Goal: Check status: Check status

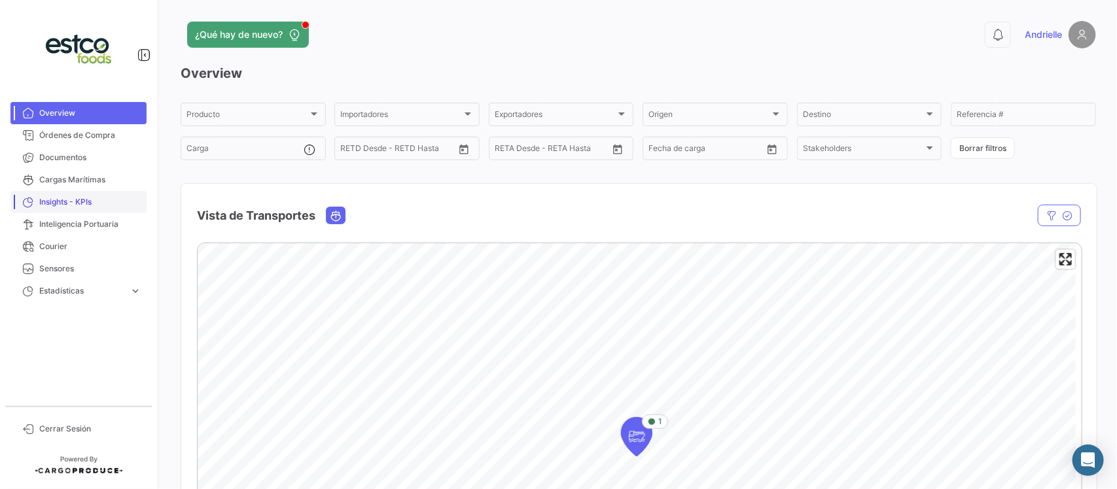
click at [92, 197] on span "Insights - KPIs" at bounding box center [90, 202] width 102 height 12
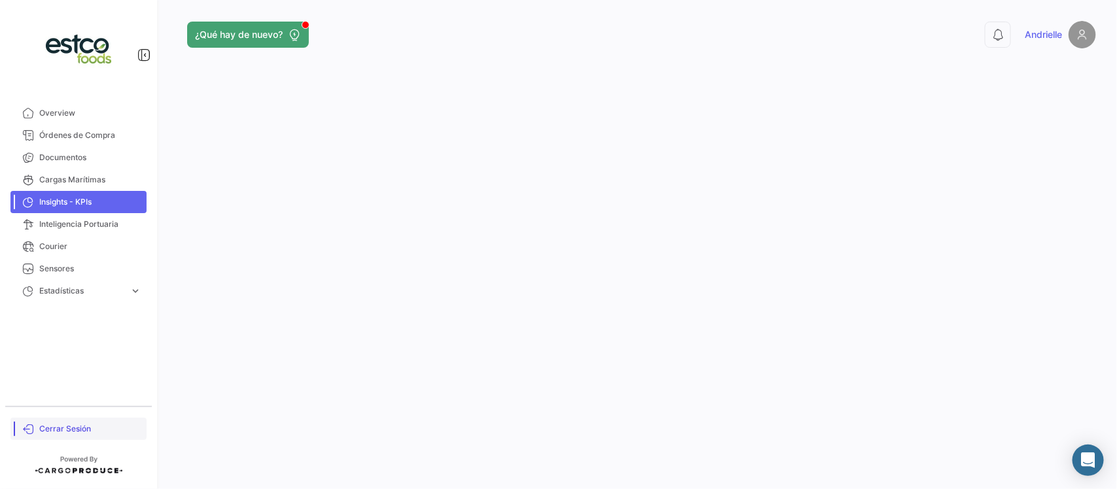
click at [77, 429] on span "Cerrar Sesión" at bounding box center [90, 429] width 102 height 12
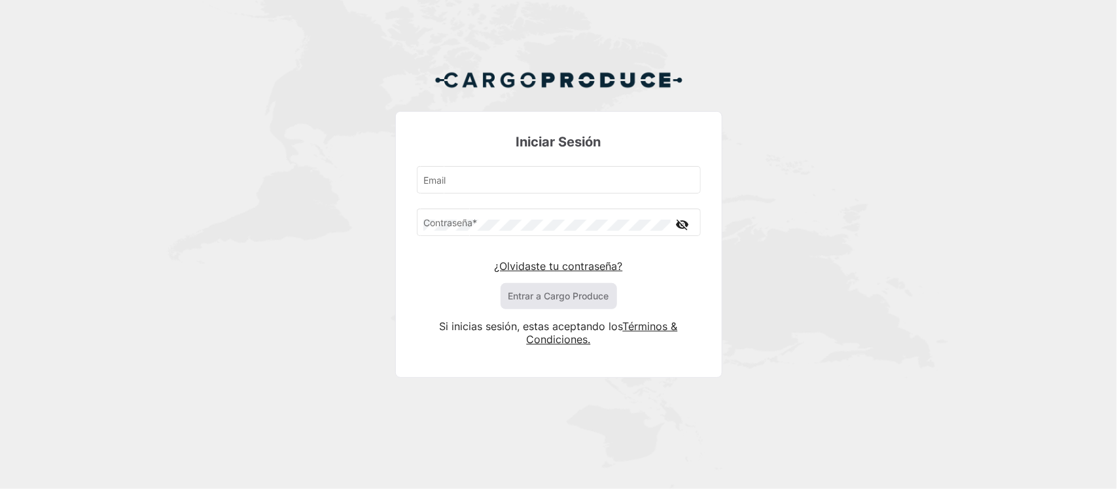
type input "[EMAIL_ADDRESS][DOMAIN_NAME]"
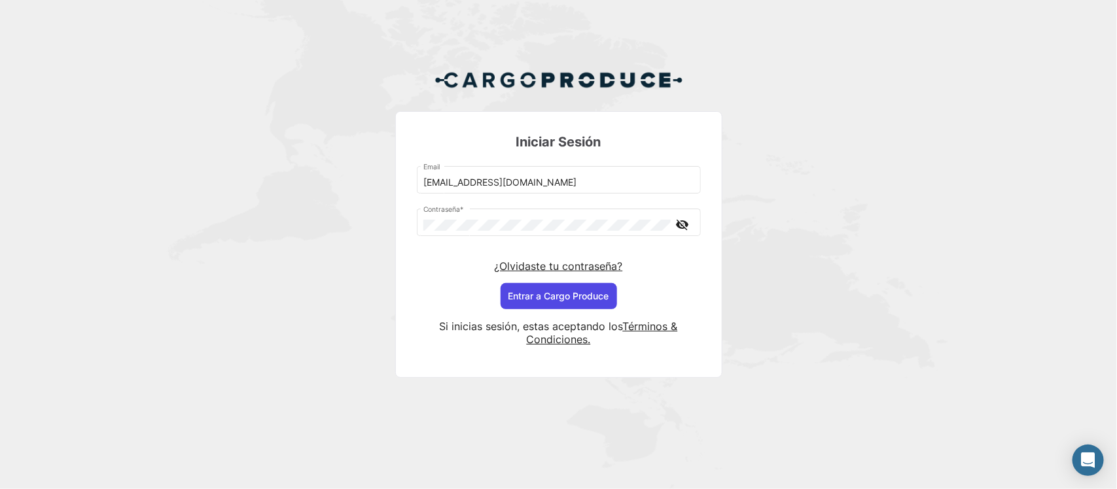
click at [586, 296] on button "Entrar a Cargo Produce" at bounding box center [559, 296] width 116 height 26
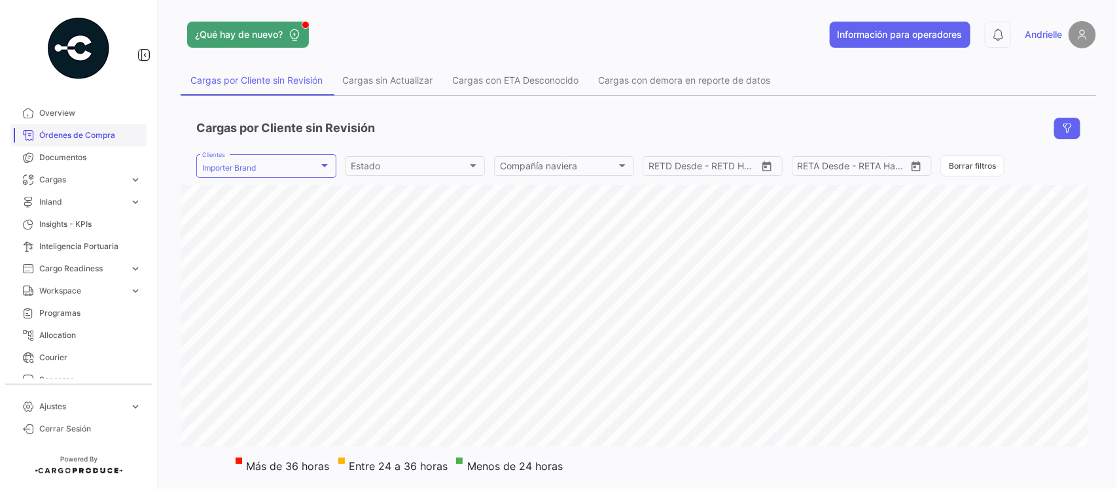
click at [90, 135] on span "Órdenes de Compra" at bounding box center [90, 136] width 102 height 12
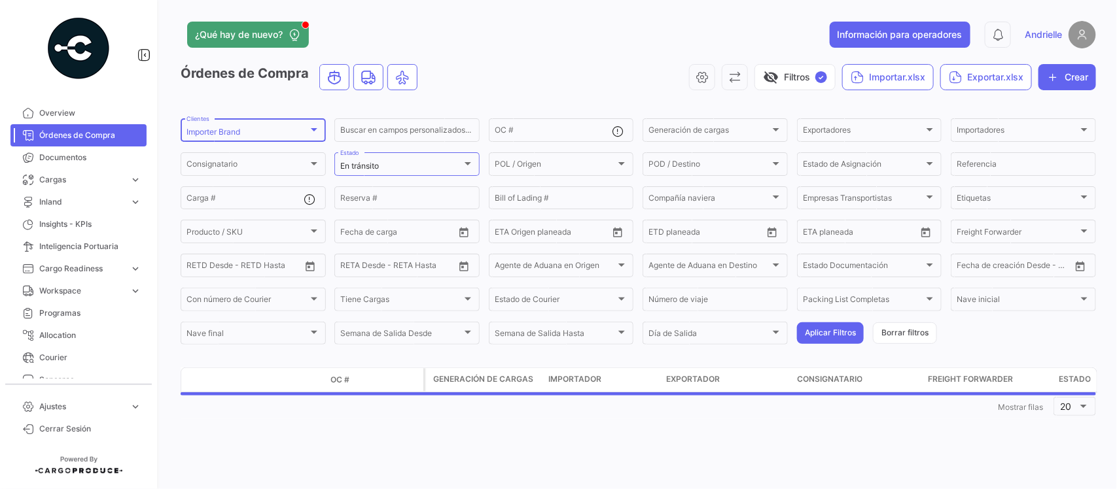
click at [275, 126] on div "Importer Brand Clientes" at bounding box center [252, 129] width 133 height 26
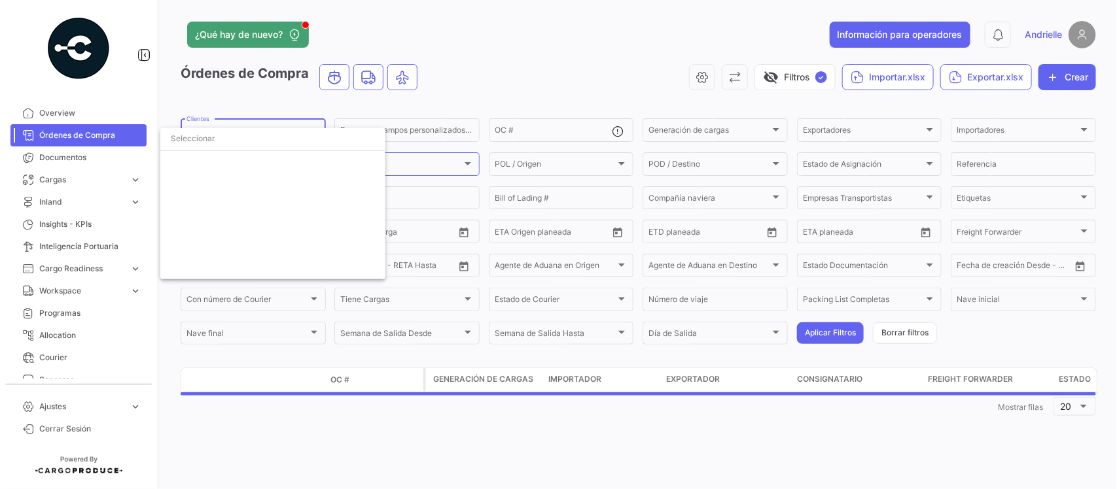
scroll to position [2883, 0]
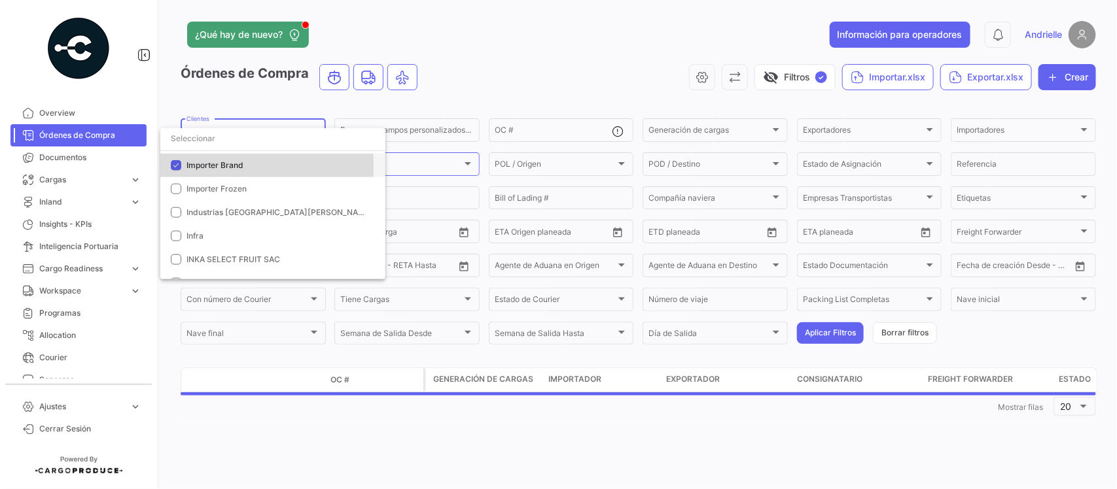
drag, startPoint x: 201, startPoint y: 166, endPoint x: 218, endPoint y: 149, distance: 23.6
click at [202, 166] on span "Importer Brand" at bounding box center [214, 165] width 57 height 10
click at [226, 143] on input "dropdown search" at bounding box center [272, 139] width 225 height 24
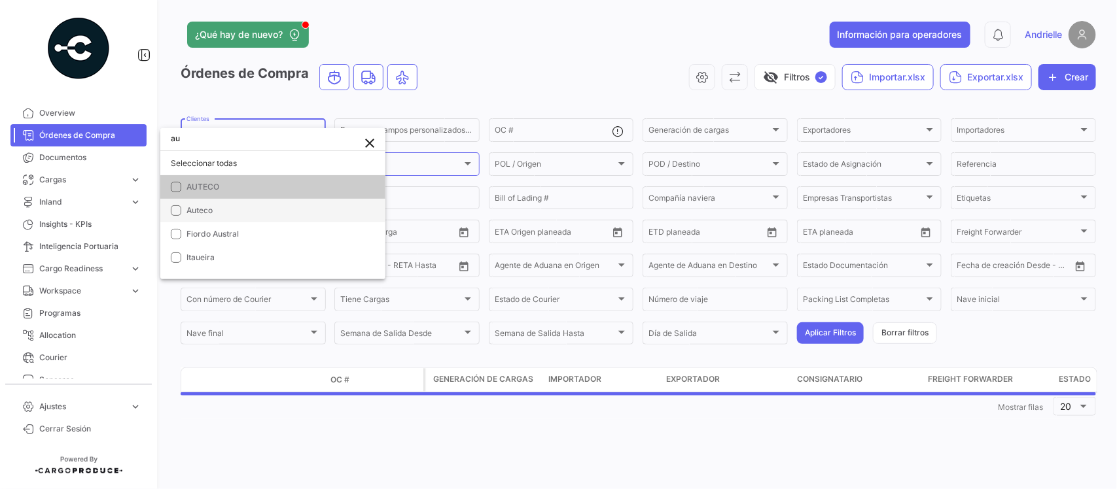
scroll to position [0, 0]
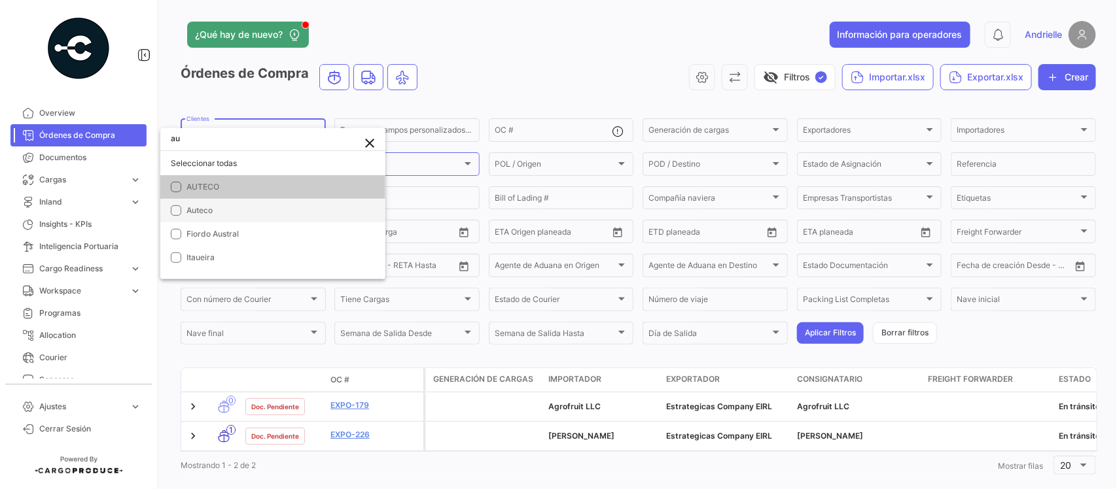
type input "au"
drag, startPoint x: 209, startPoint y: 209, endPoint x: 230, endPoint y: 209, distance: 20.9
click at [210, 209] on span "Auteco" at bounding box center [199, 210] width 26 height 10
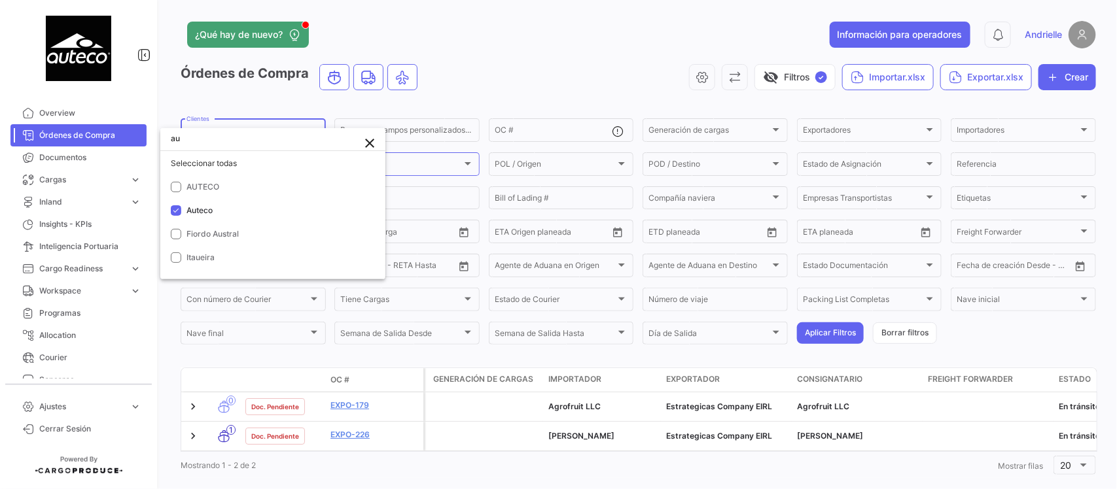
click at [496, 69] on div at bounding box center [558, 244] width 1117 height 489
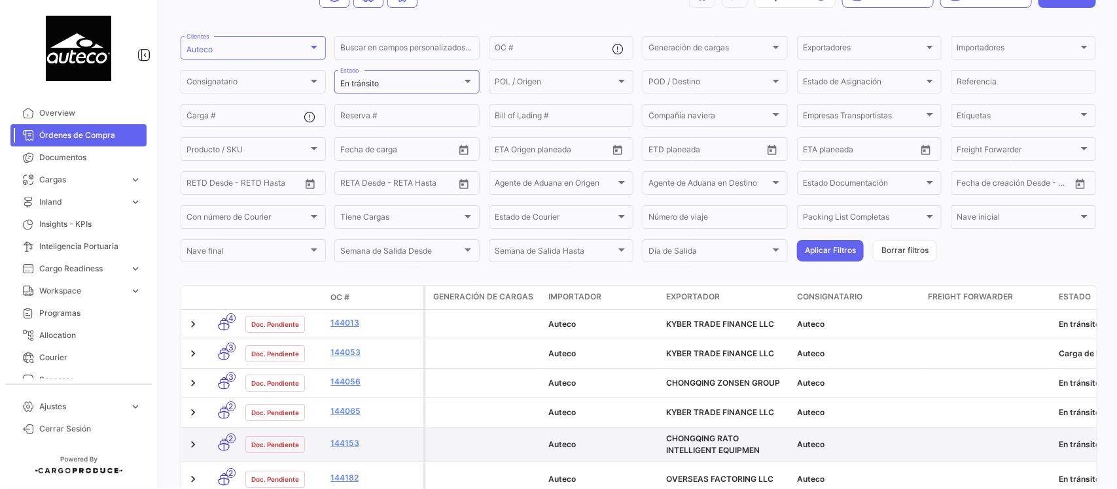
scroll to position [245, 0]
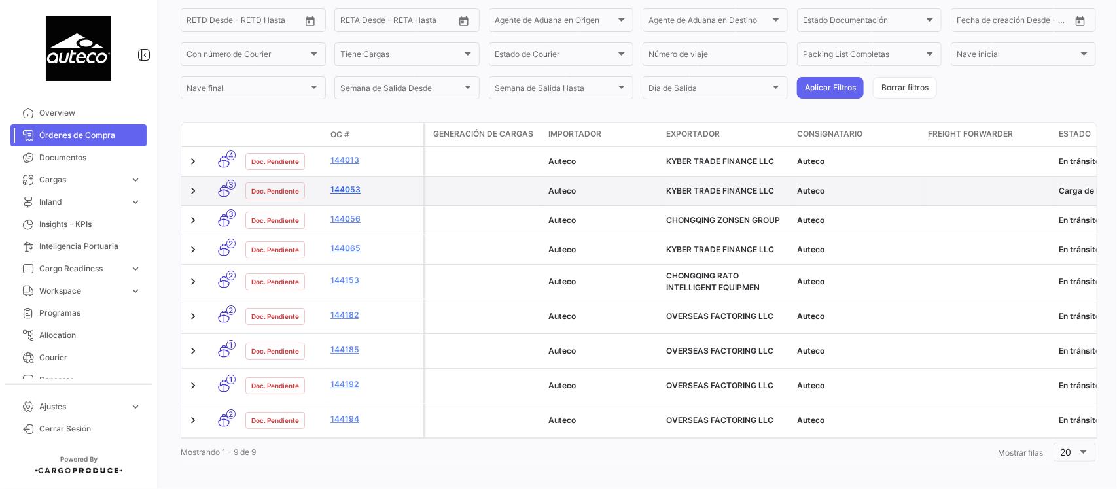
click at [350, 188] on link "144053" at bounding box center [374, 190] width 88 height 12
